Goal: Task Accomplishment & Management: Manage account settings

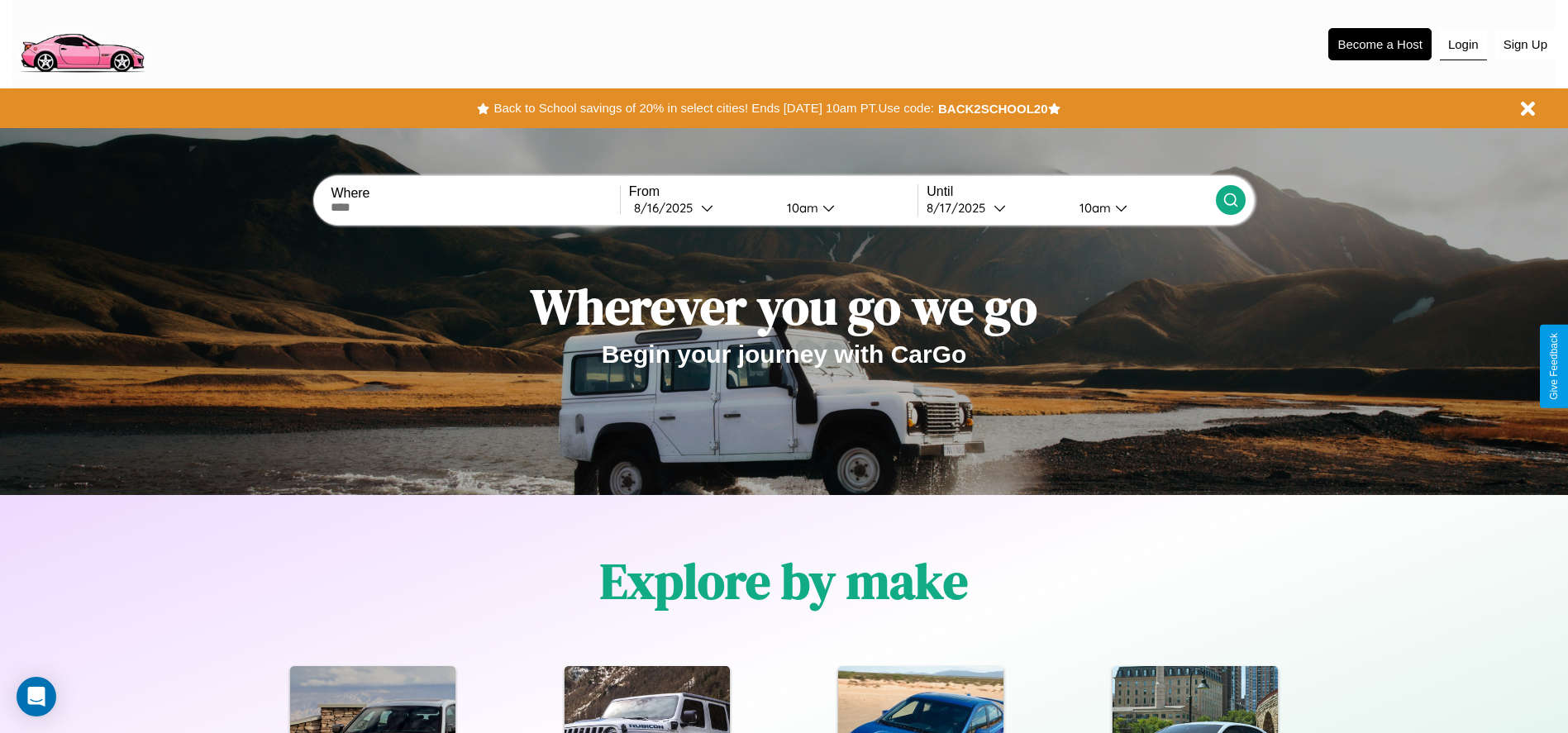
click at [1463, 44] on button "Login" at bounding box center [1463, 44] width 47 height 31
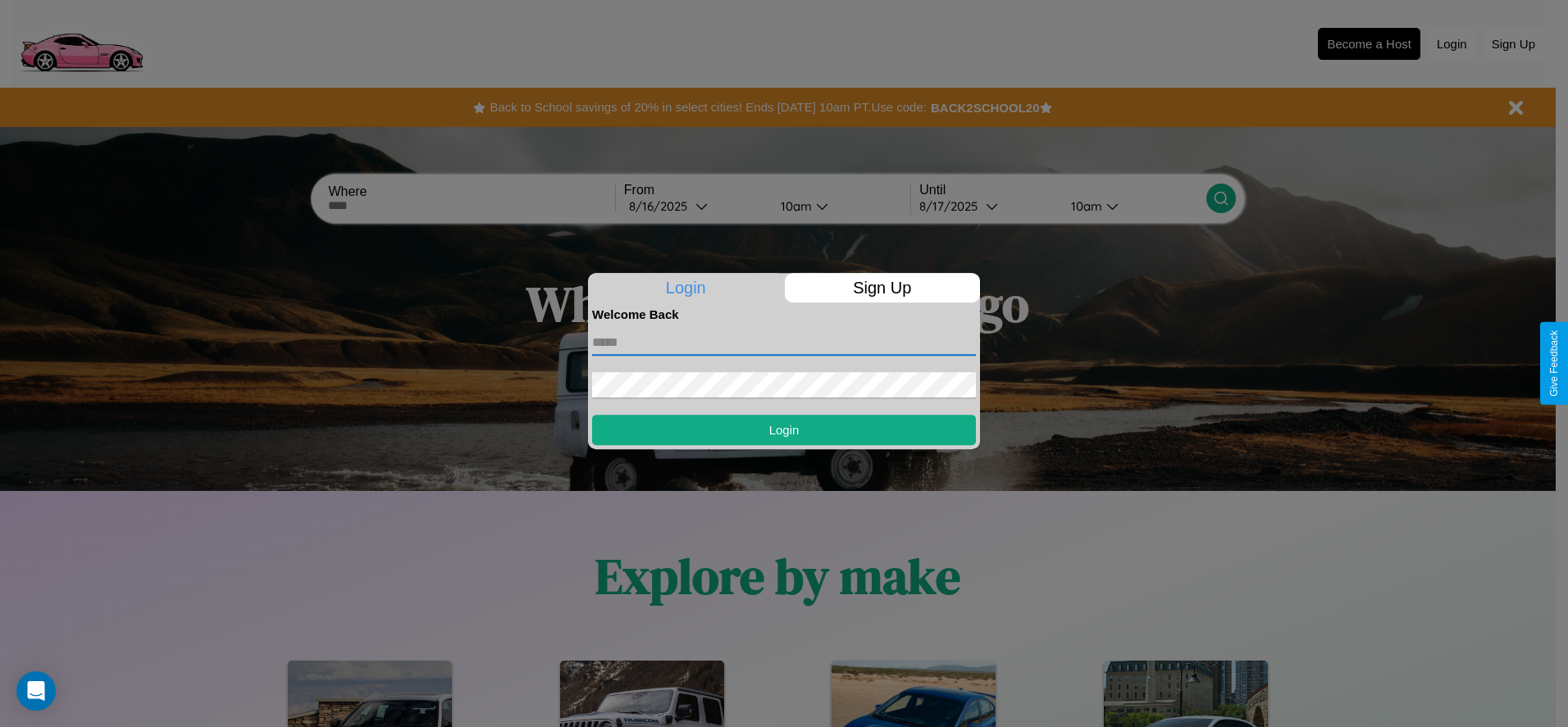
click at [784, 341] on input "text" at bounding box center [784, 342] width 384 height 27
type input "**********"
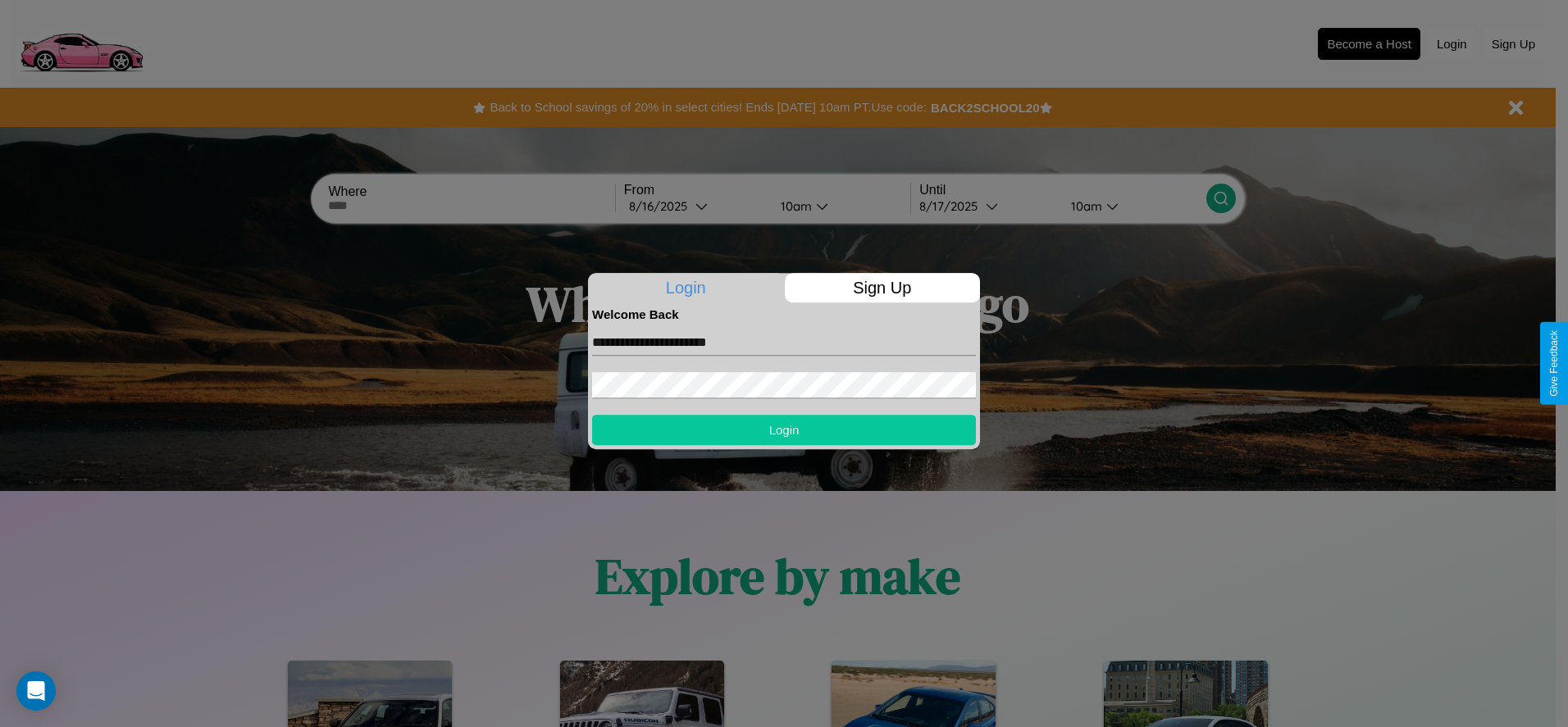
click at [784, 430] on button "Login" at bounding box center [784, 430] width 384 height 30
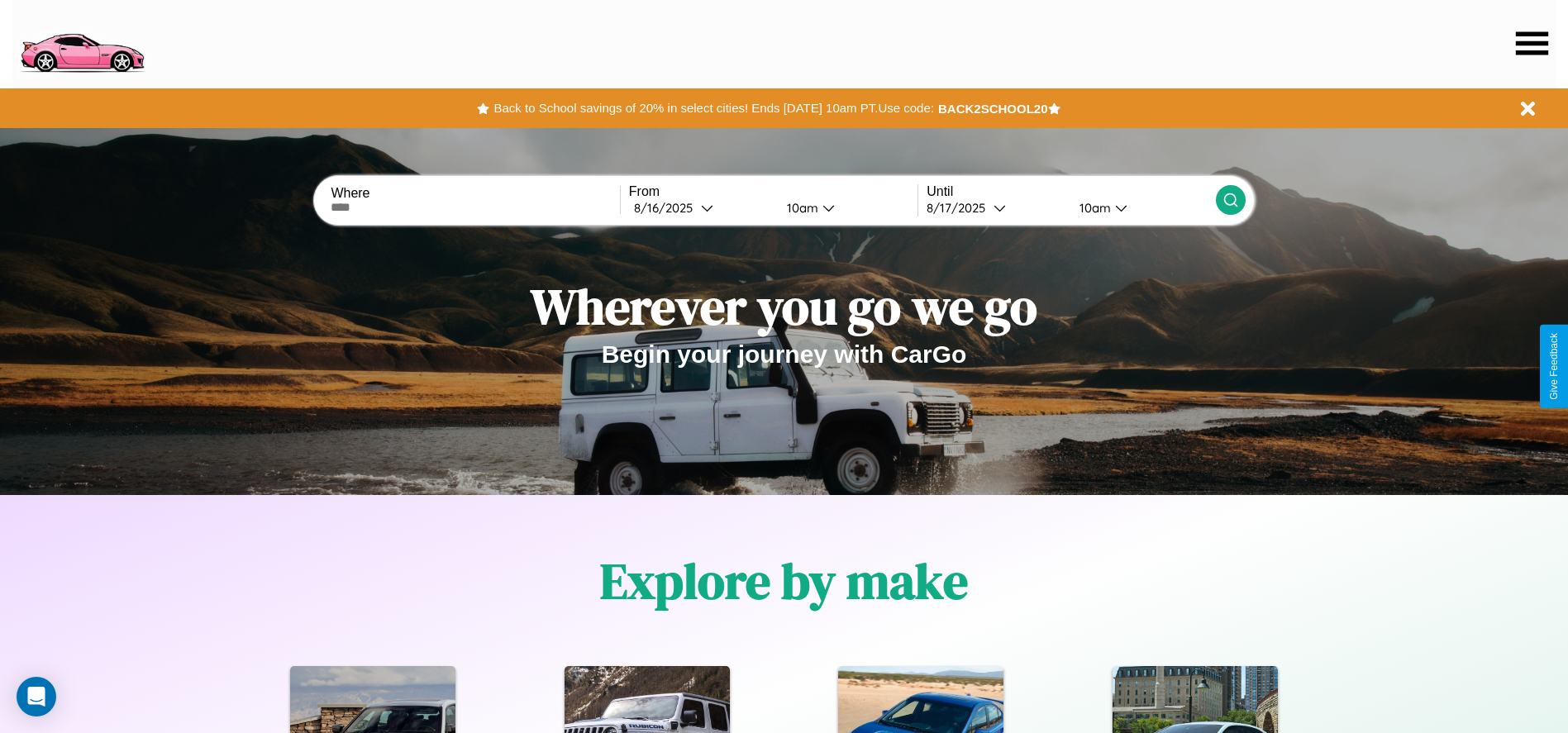
click at [1531, 43] on icon at bounding box center [1532, 43] width 32 height 23
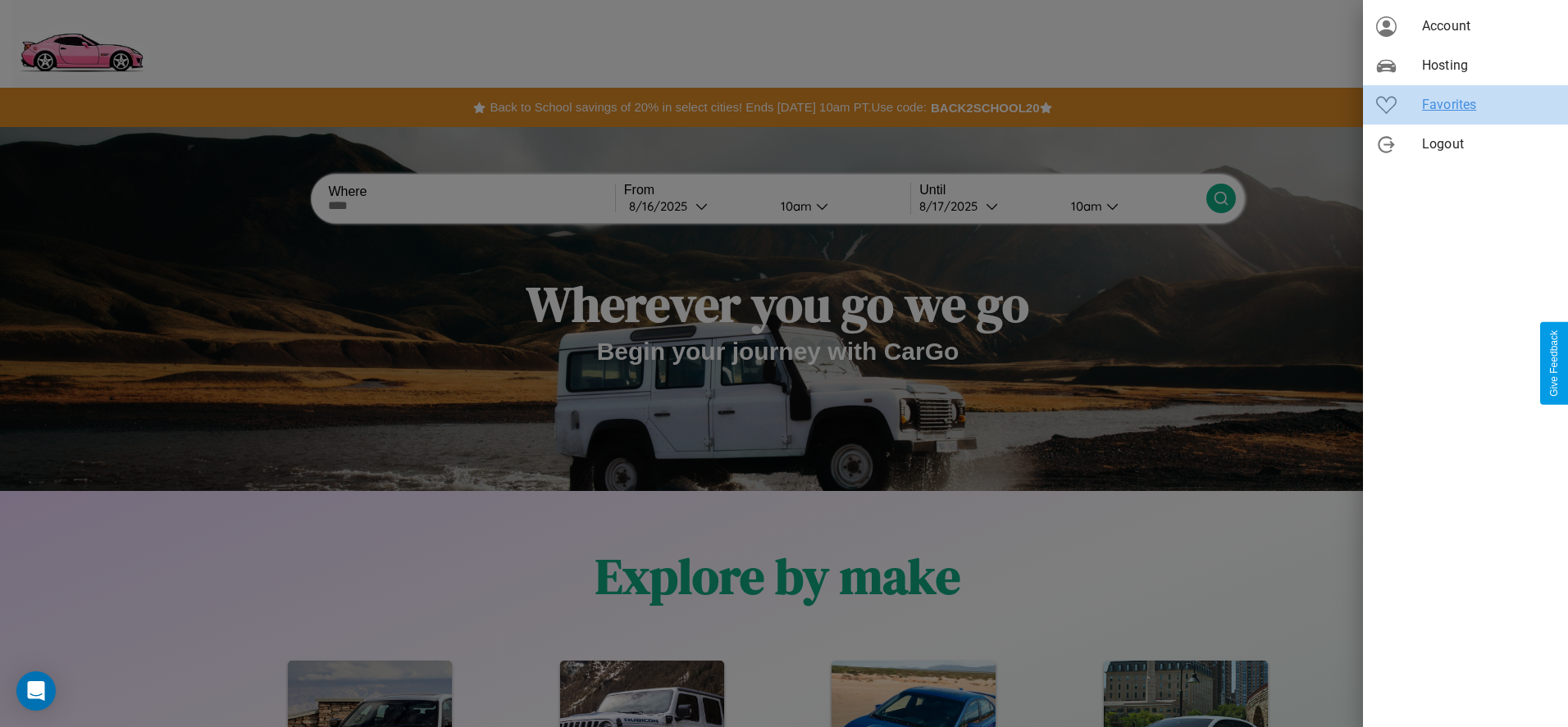
click at [1465, 105] on span "Favorites" at bounding box center [1488, 105] width 133 height 20
